Goal: Task Accomplishment & Management: Use online tool/utility

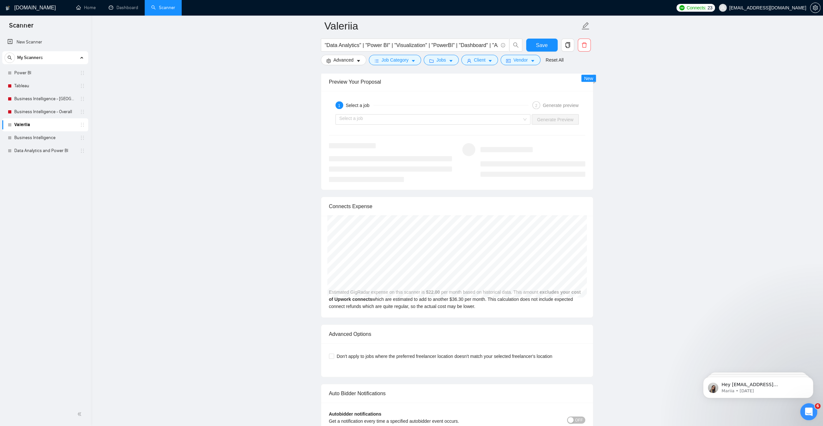
click at [809, 410] on icon "Open Intercom Messenger" at bounding box center [808, 411] width 11 height 11
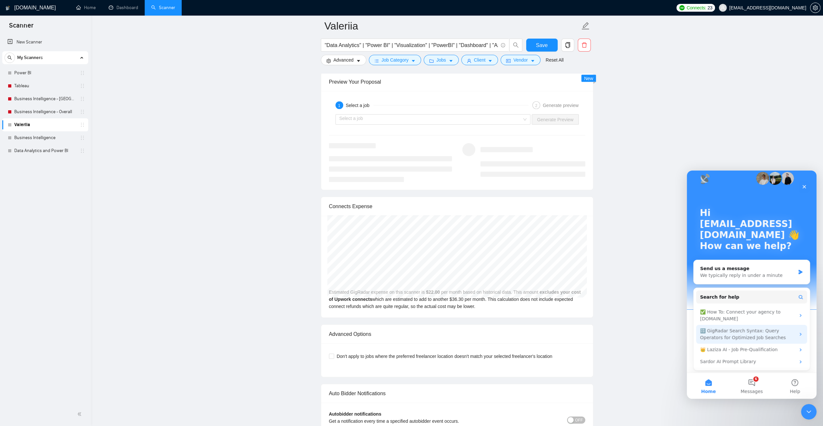
scroll to position [10, 0]
click at [754, 383] on button "6 Messages" at bounding box center [751, 386] width 43 height 26
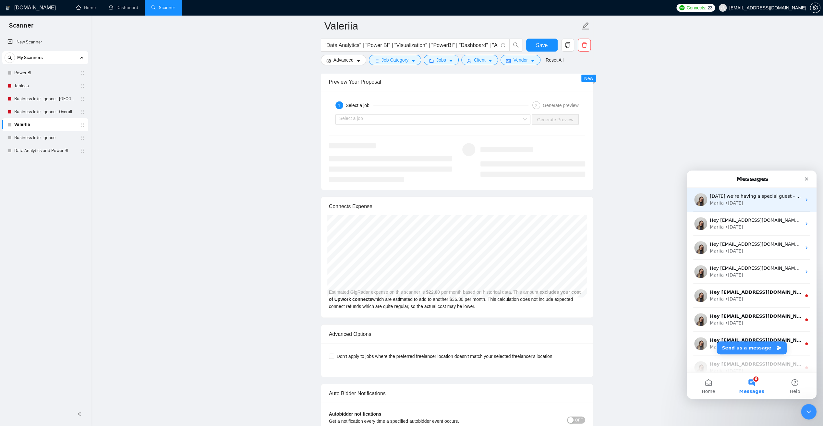
click at [756, 204] on div "Mariia • [DATE]" at bounding box center [755, 203] width 91 height 7
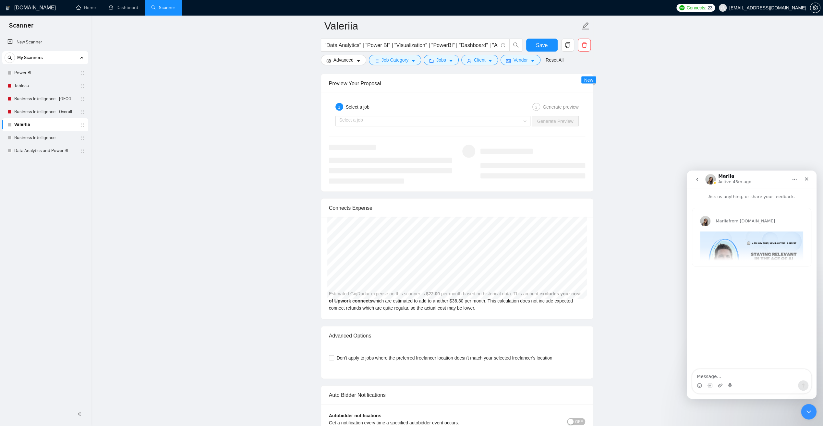
scroll to position [1168, 0]
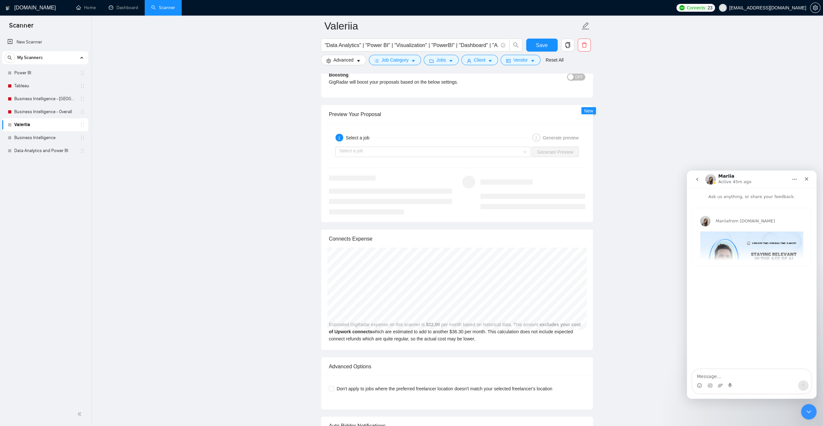
click at [698, 177] on icon "go back" at bounding box center [697, 179] width 5 height 5
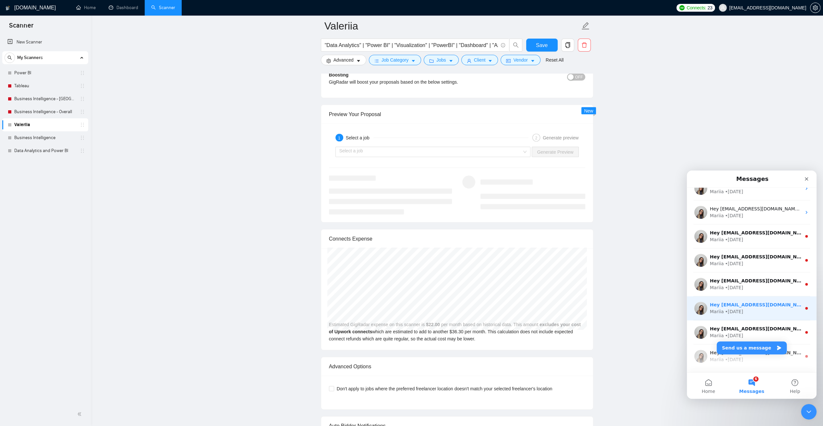
scroll to position [0, 0]
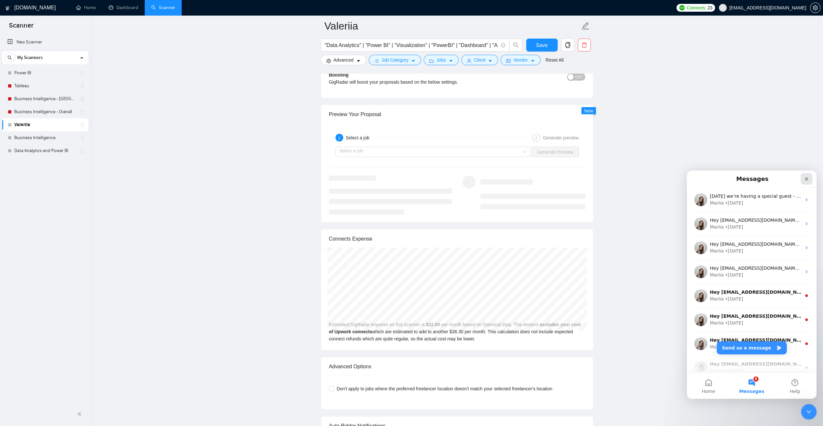
click at [808, 179] on icon "Close" at bounding box center [806, 178] width 5 height 5
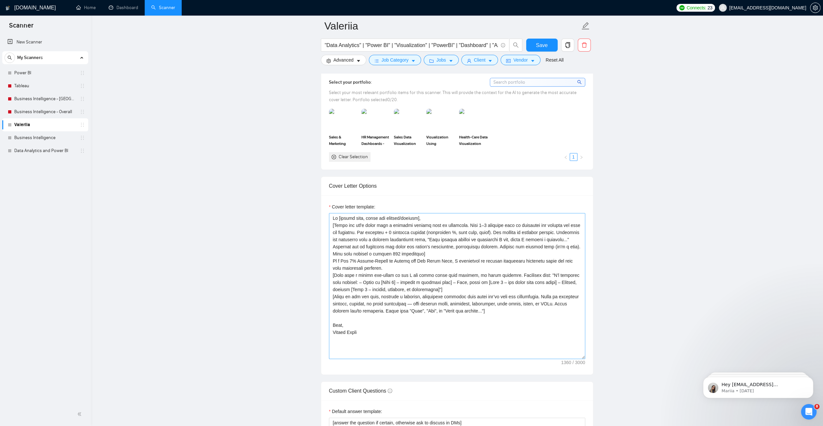
scroll to position [598, 0]
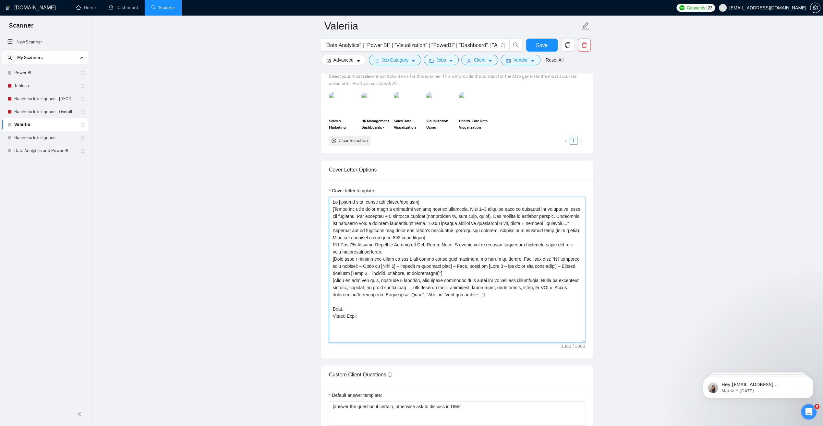
click at [487, 250] on textarea "Cover letter template:" at bounding box center [457, 270] width 256 height 146
paste textarea "[Lo ips dolorsita co adipisci el SeddOE, TEM-5, in utl ET. Do mag aliquae admi-…"
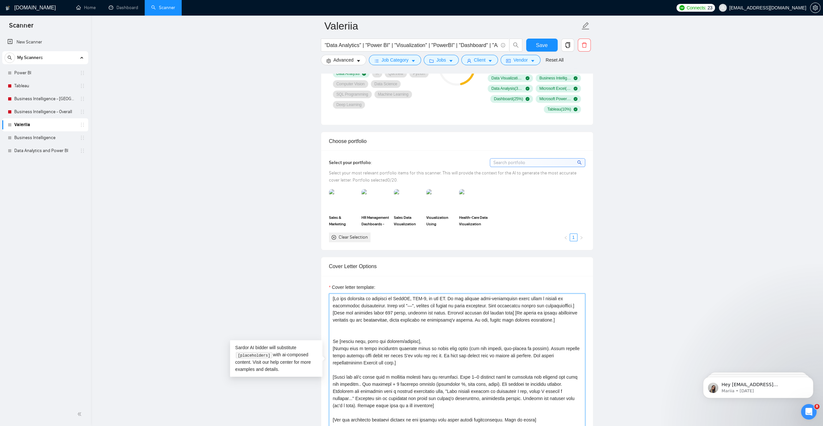
scroll to position [500, 0]
type textarea "[Lo ips dolorsita co adipisci el SeddOE, TEM-5, in utl ET. Do mag aliquae admi-…"
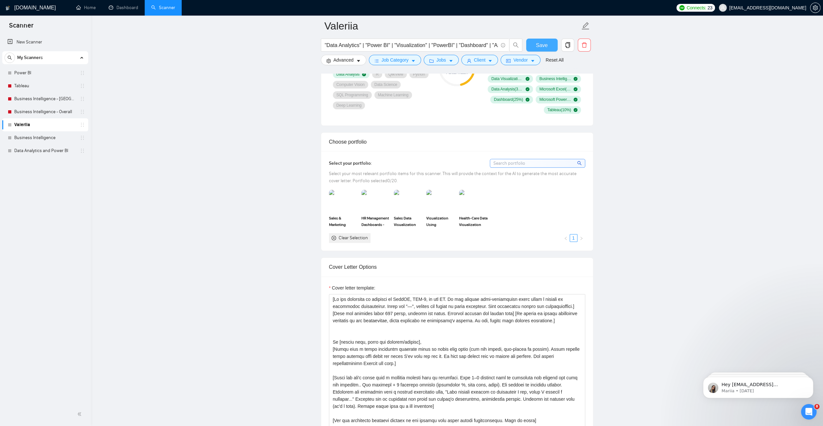
click at [541, 47] on span "Save" at bounding box center [542, 45] width 12 height 8
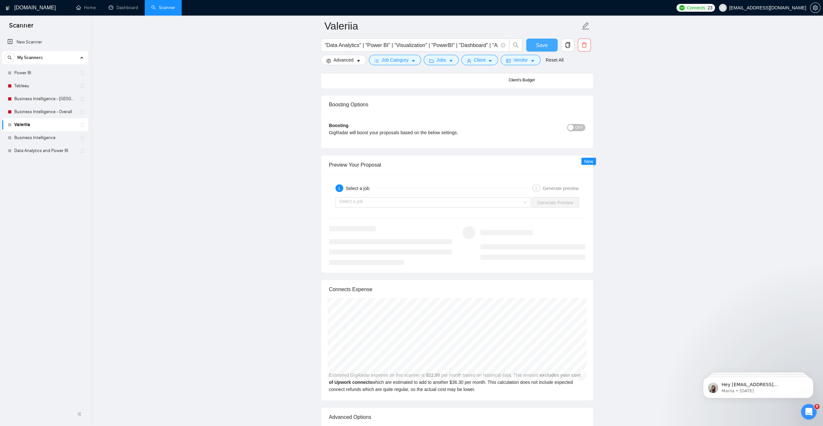
scroll to position [1117, 0]
click at [527, 200] on div "Select a job" at bounding box center [432, 203] width 195 height 10
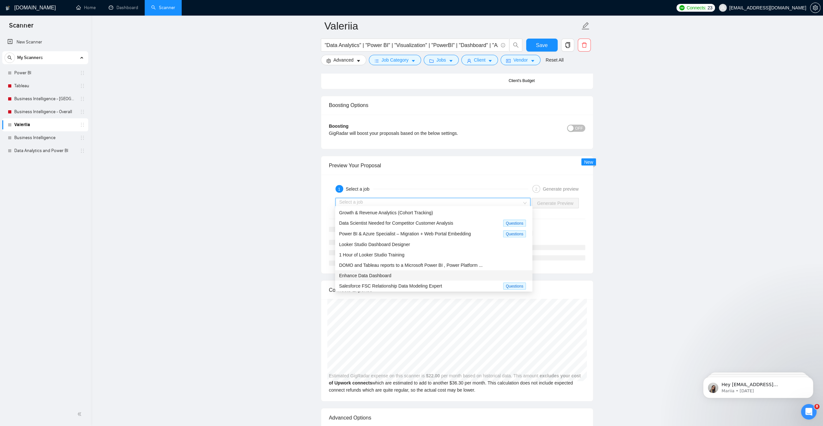
click at [378, 274] on span "Enhance Data Dashboard" at bounding box center [365, 275] width 52 height 5
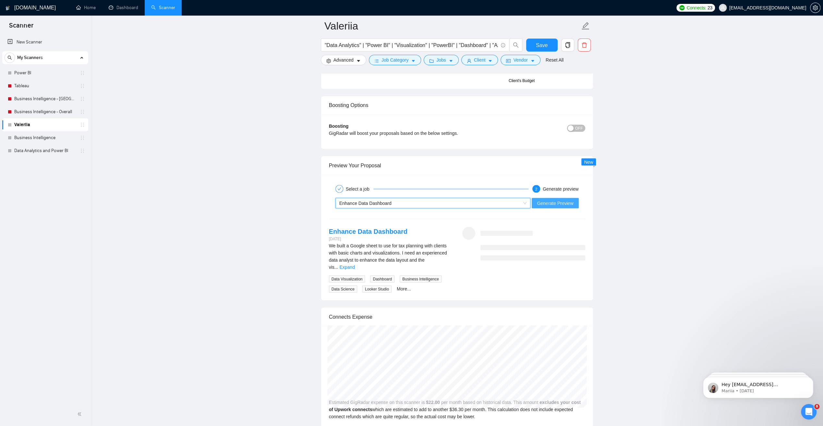
click at [558, 200] on span "Generate Preview" at bounding box center [555, 203] width 36 height 7
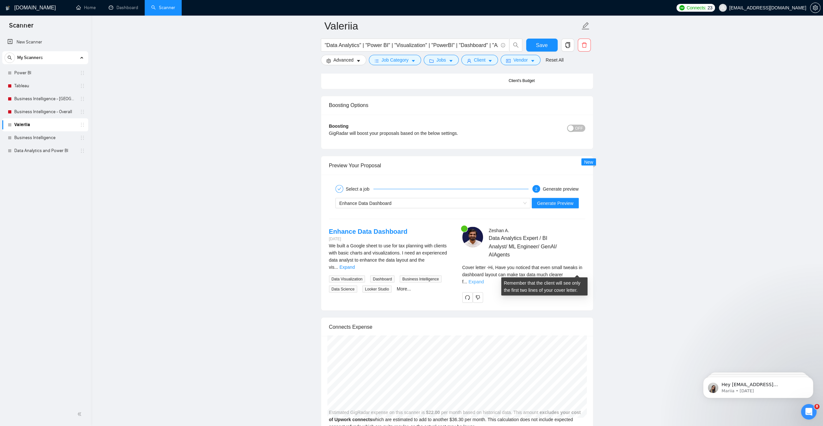
click at [484, 279] on link "Expand" at bounding box center [475, 281] width 15 height 5
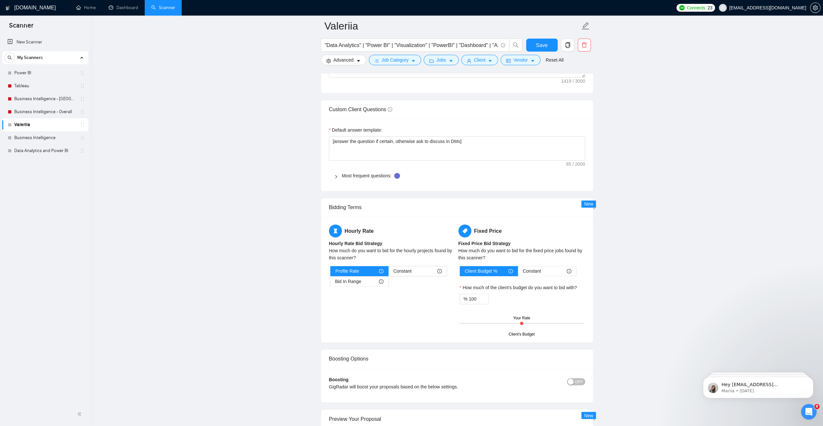
scroll to position [857, 0]
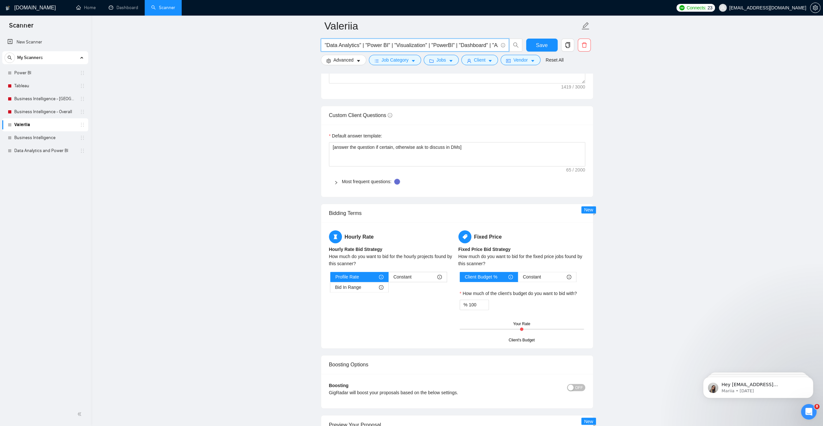
click at [325, 46] on input ""Data Analytics" | "Power BI" | "Visualization" | "PowerBI" | "Dashboard" | "Az…" at bounding box center [411, 45] width 173 height 8
type input ""Data warehouse" | "Data Analytics" | "Power BI" | "Visualization" | "PowerBI" …"
click at [545, 47] on span "Save" at bounding box center [542, 45] width 12 height 8
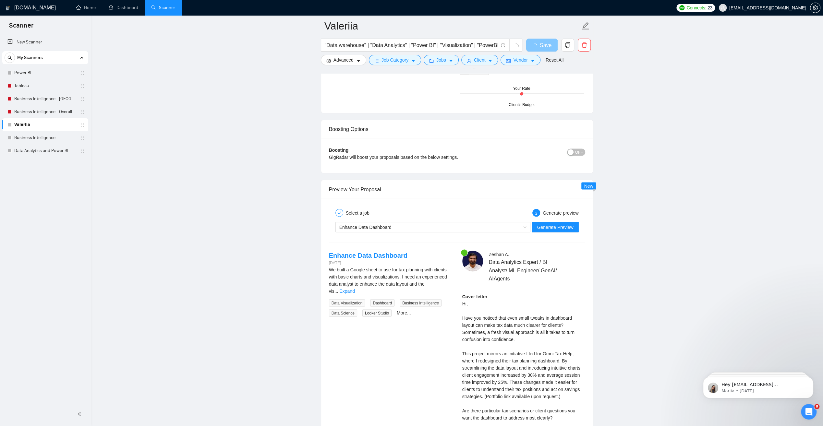
scroll to position [1084, 0]
click at [526, 223] on span "Enhance Data Dashboard" at bounding box center [433, 227] width 188 height 10
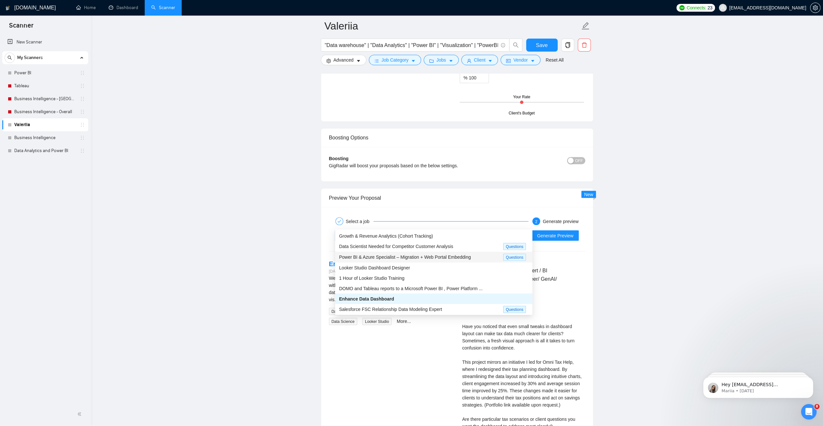
click at [414, 256] on span "Power BI & Azure Specialist – Migration + Web Portal Embedding" at bounding box center [405, 256] width 132 height 5
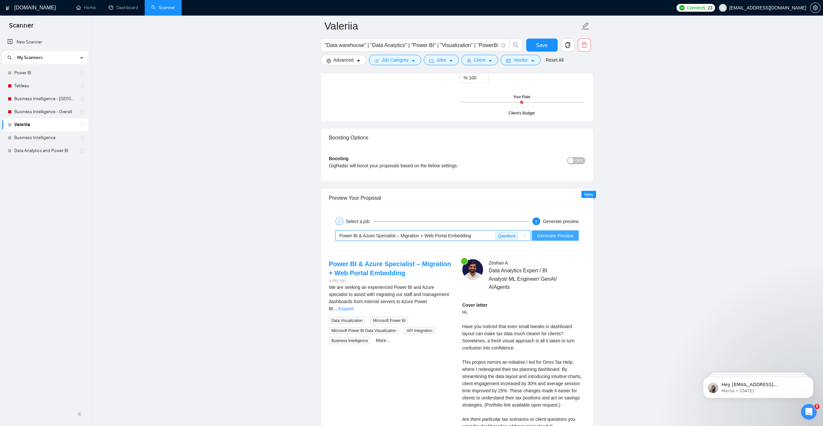
click at [550, 232] on span "Generate Preview" at bounding box center [555, 235] width 36 height 7
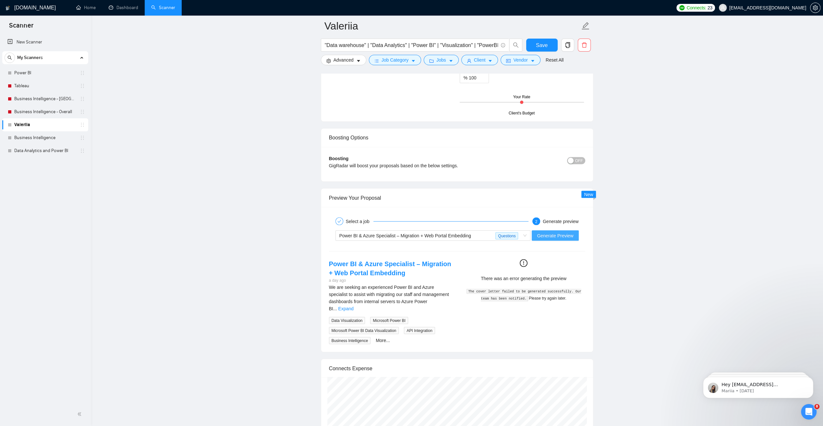
click at [552, 232] on span "Generate Preview" at bounding box center [555, 235] width 36 height 7
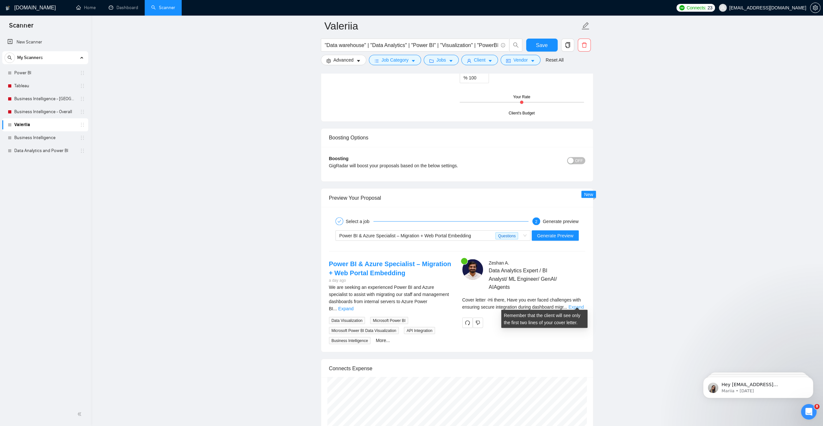
click at [577, 304] on link "Expand" at bounding box center [575, 306] width 15 height 5
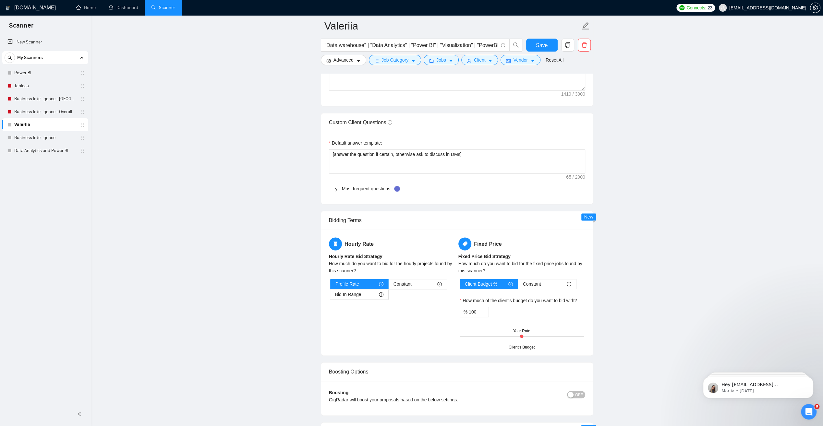
scroll to position [843, 0]
